Goal: Information Seeking & Learning: Learn about a topic

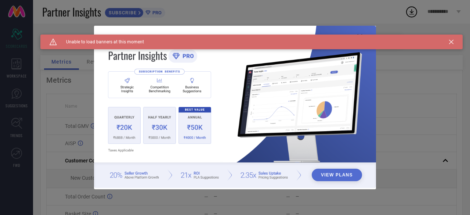
click at [450, 43] on icon at bounding box center [452, 42] width 4 height 4
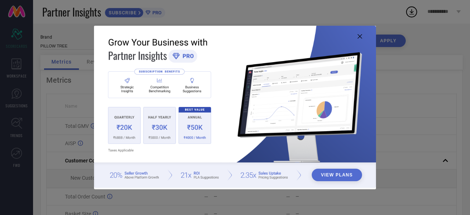
click at [339, 175] on button "View Plans" at bounding box center [337, 175] width 50 height 12
click at [356, 35] on img at bounding box center [235, 107] width 282 height 162
click at [360, 36] on icon at bounding box center [360, 36] width 4 height 4
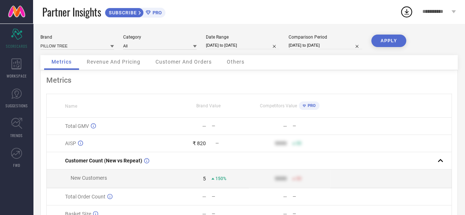
scroll to position [37, 0]
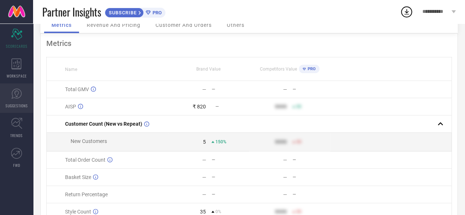
click at [18, 88] on link "SUGGESTIONS" at bounding box center [16, 97] width 33 height 29
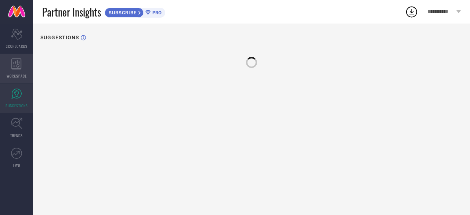
click at [21, 68] on icon at bounding box center [16, 63] width 10 height 11
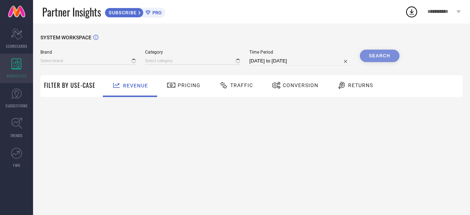
type input "PILLOW TREE"
type input "All"
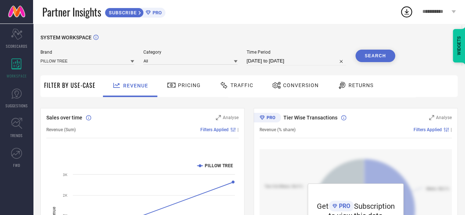
click at [200, 85] on div "Pricing" at bounding box center [183, 85] width 37 height 12
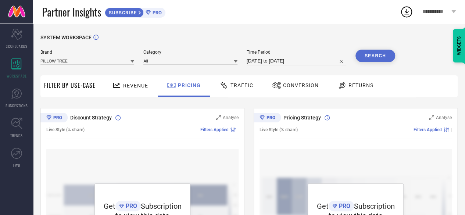
click at [240, 85] on span "Traffic" at bounding box center [241, 85] width 23 height 6
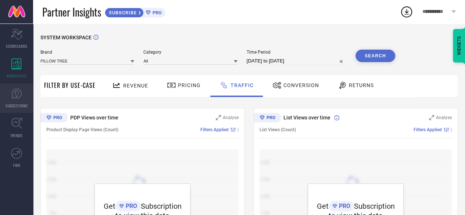
click at [24, 99] on link "SUGGESTIONS" at bounding box center [16, 97] width 33 height 29
